Goal: Complete application form

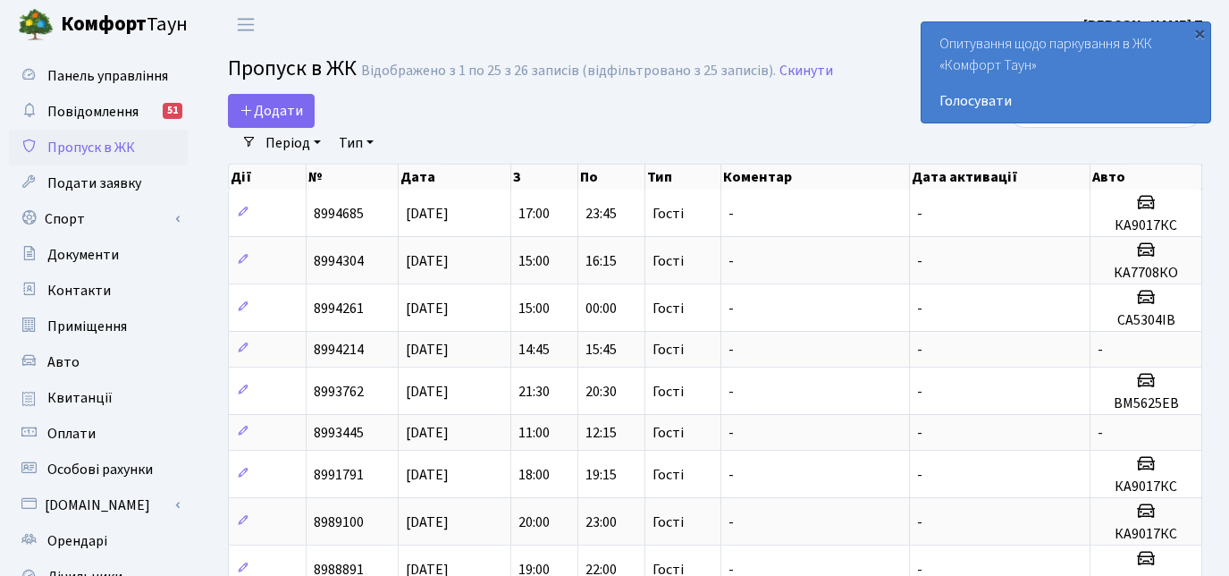
select select "25"
click at [298, 101] on span "Додати" at bounding box center [271, 111] width 63 height 20
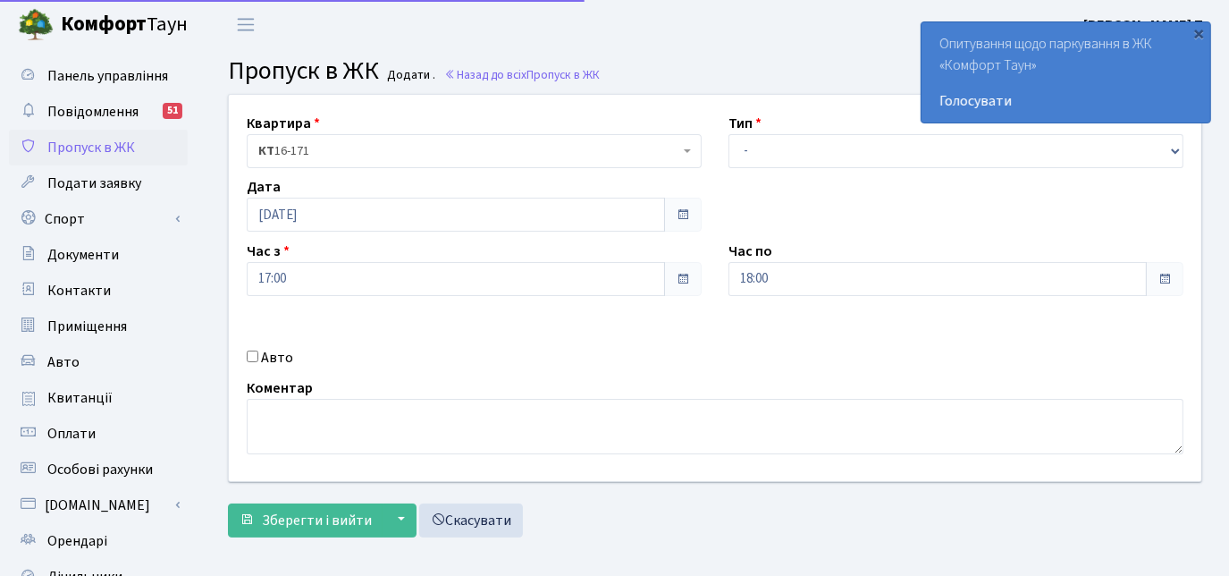
click at [774, 143] on select "- Доставка Таксі Гості Сервіс" at bounding box center [956, 151] width 455 height 34
select select "3"
click at [729, 134] on select "- Доставка Таксі Гості Сервіс" at bounding box center [956, 151] width 455 height 34
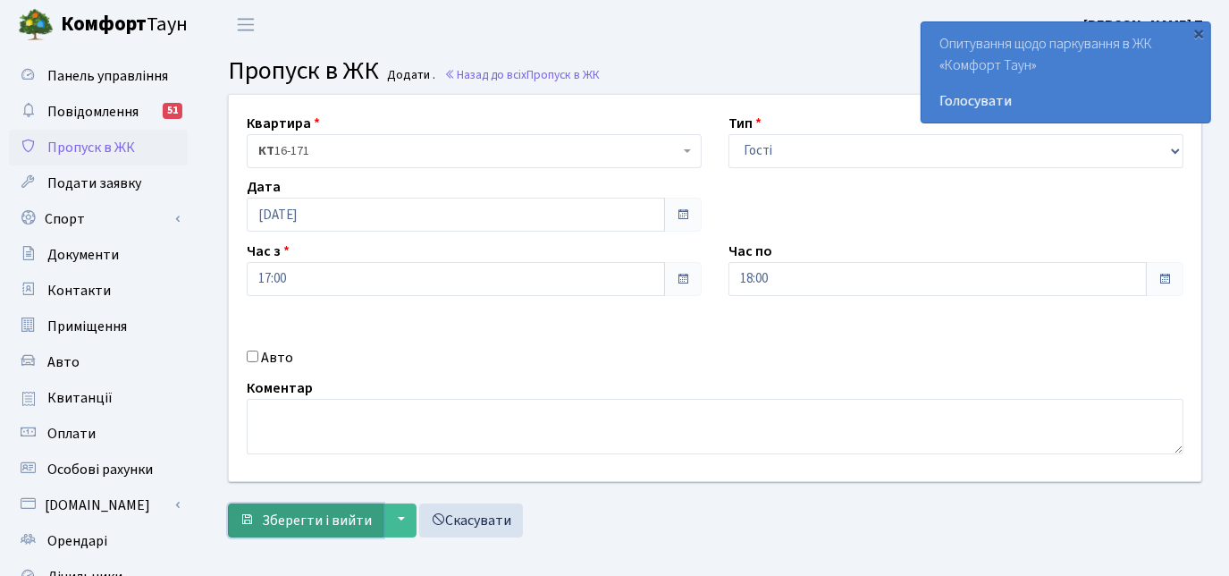
click at [301, 517] on span "Зберегти і вийти" at bounding box center [317, 521] width 110 height 20
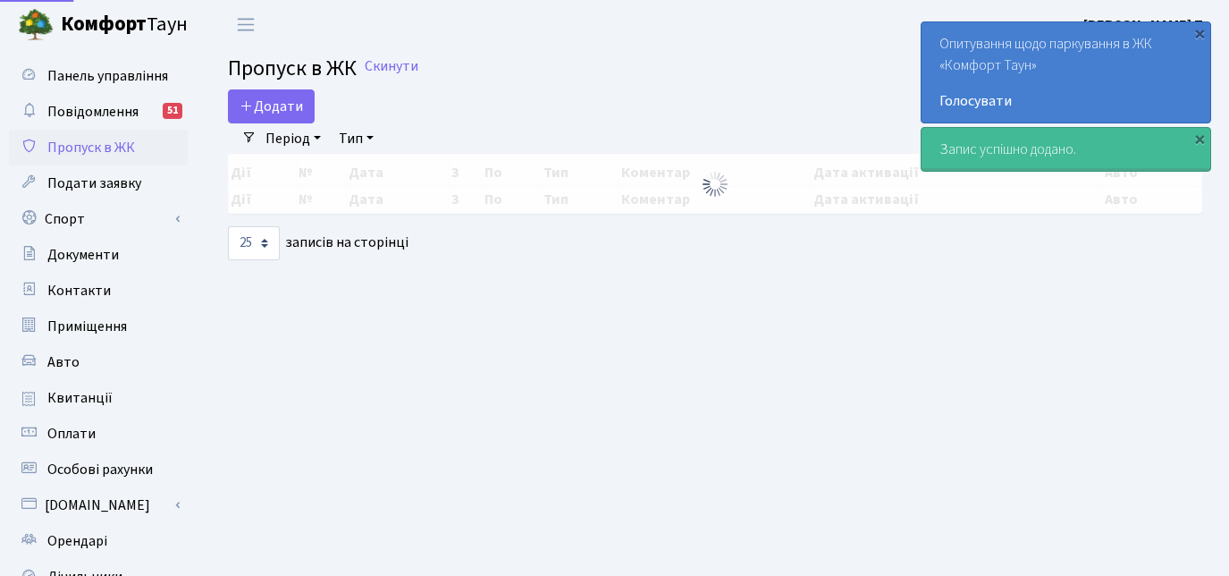
select select "25"
